Goal: Transaction & Acquisition: Purchase product/service

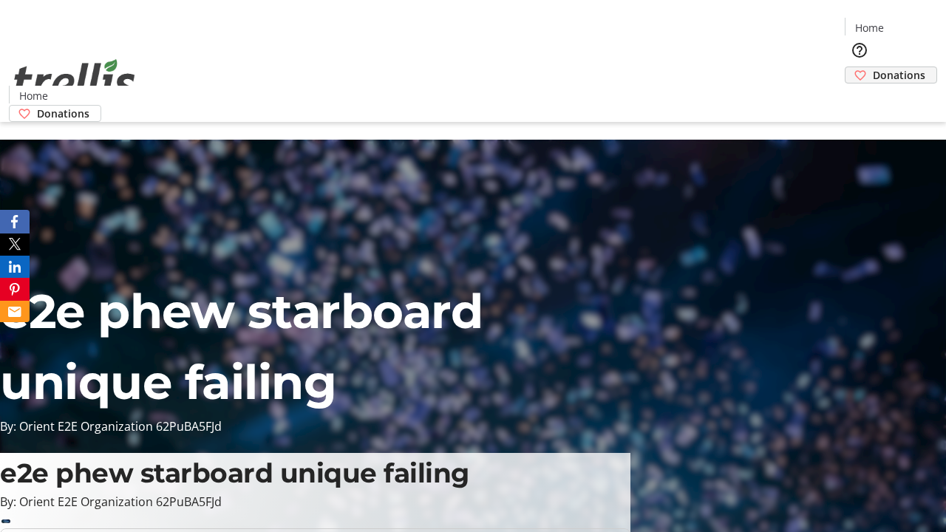
click at [873, 67] on span "Donations" at bounding box center [899, 75] width 52 height 16
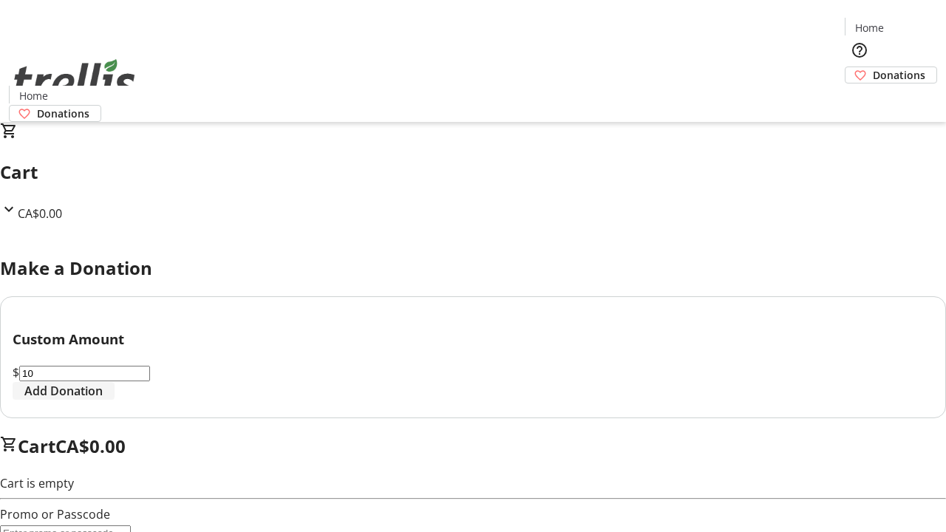
click at [103, 400] on span "Add Donation" at bounding box center [63, 391] width 78 height 18
